Goal: Transaction & Acquisition: Download file/media

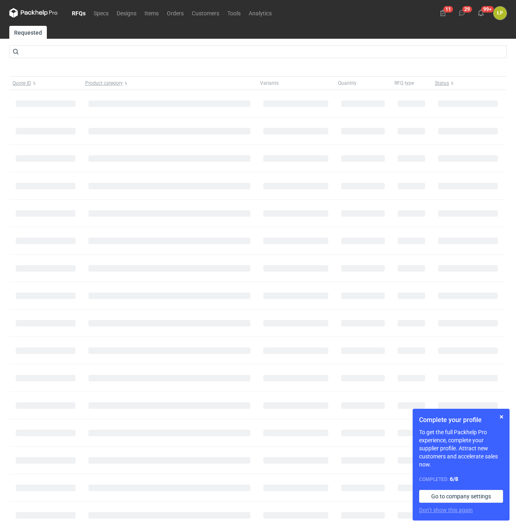
drag, startPoint x: 494, startPoint y: 414, endPoint x: 499, endPoint y: 417, distance: 5.6
click at [496, 414] on div "Complete your profile To get the full Packhelp Pro experience, complete your su…" at bounding box center [461, 465] width 97 height 112
click at [499, 417] on button "button" at bounding box center [501, 417] width 10 height 10
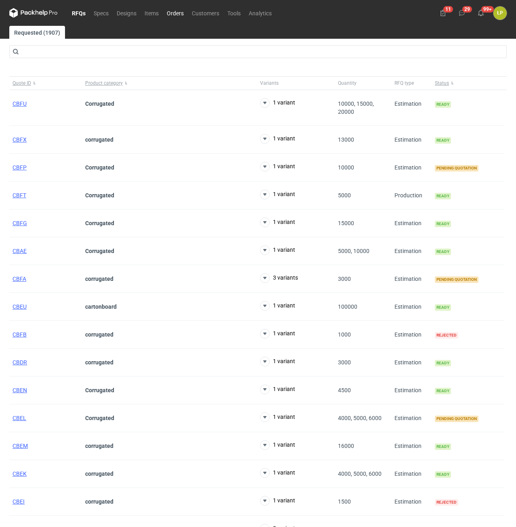
click at [176, 15] on link "Orders" at bounding box center [175, 13] width 25 height 10
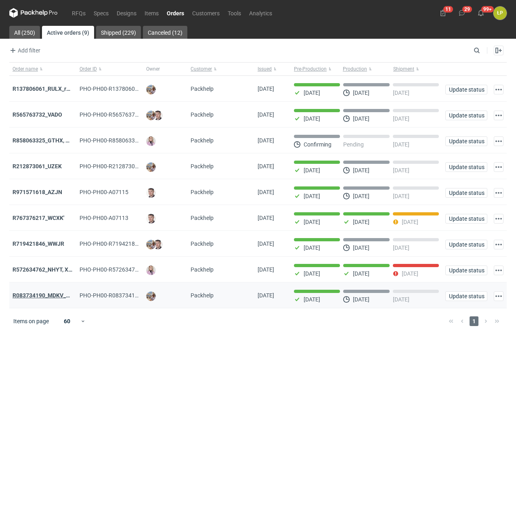
click at [54, 298] on strong "R083734190_MDKV_MVXD" at bounding box center [47, 295] width 69 height 6
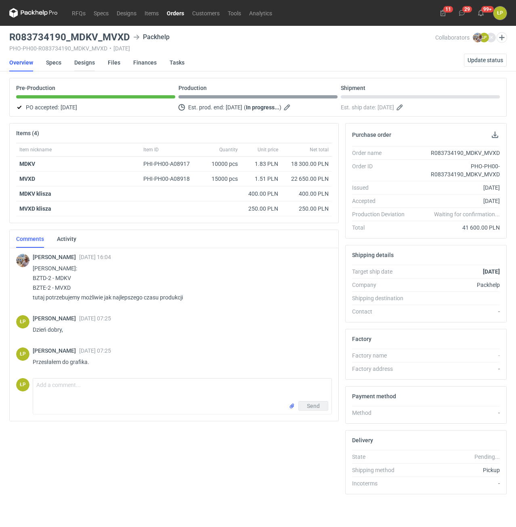
click at [90, 60] on link "Designs" at bounding box center [84, 63] width 21 height 18
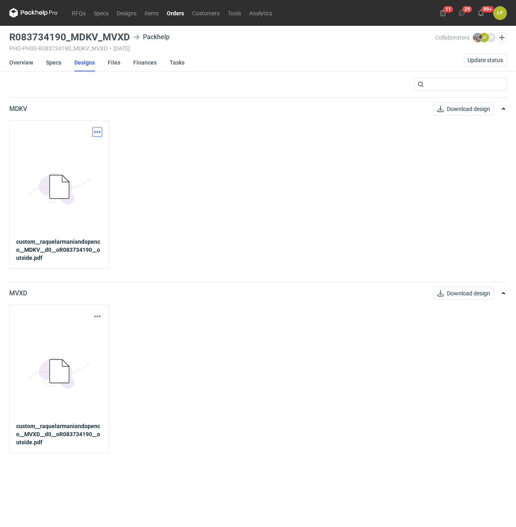
click at [100, 134] on button "button" at bounding box center [97, 132] width 10 height 10
click at [96, 142] on div "Download design part" at bounding box center [61, 149] width 81 height 19
click at [93, 150] on link "Download design part" at bounding box center [62, 149] width 74 height 13
click at [99, 321] on div "5BD5AC33-3523-40E7-9262-1BFF0AD53D48@1x" at bounding box center [59, 371] width 86 height 101
click at [98, 311] on div "Download design part 5BD5AC33-3523-40E7-9262-1BFF0AD53D48@1x custom__raquelarma…" at bounding box center [59, 379] width 100 height 149
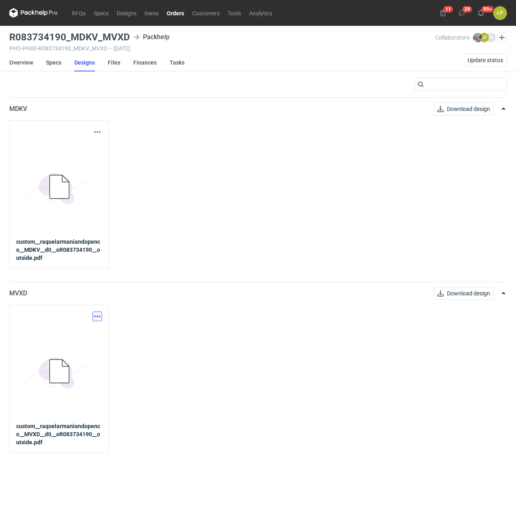
click at [98, 313] on button "button" at bounding box center [97, 317] width 10 height 10
click at [94, 329] on link "Download design part" at bounding box center [62, 334] width 74 height 13
